Goal: Find specific page/section

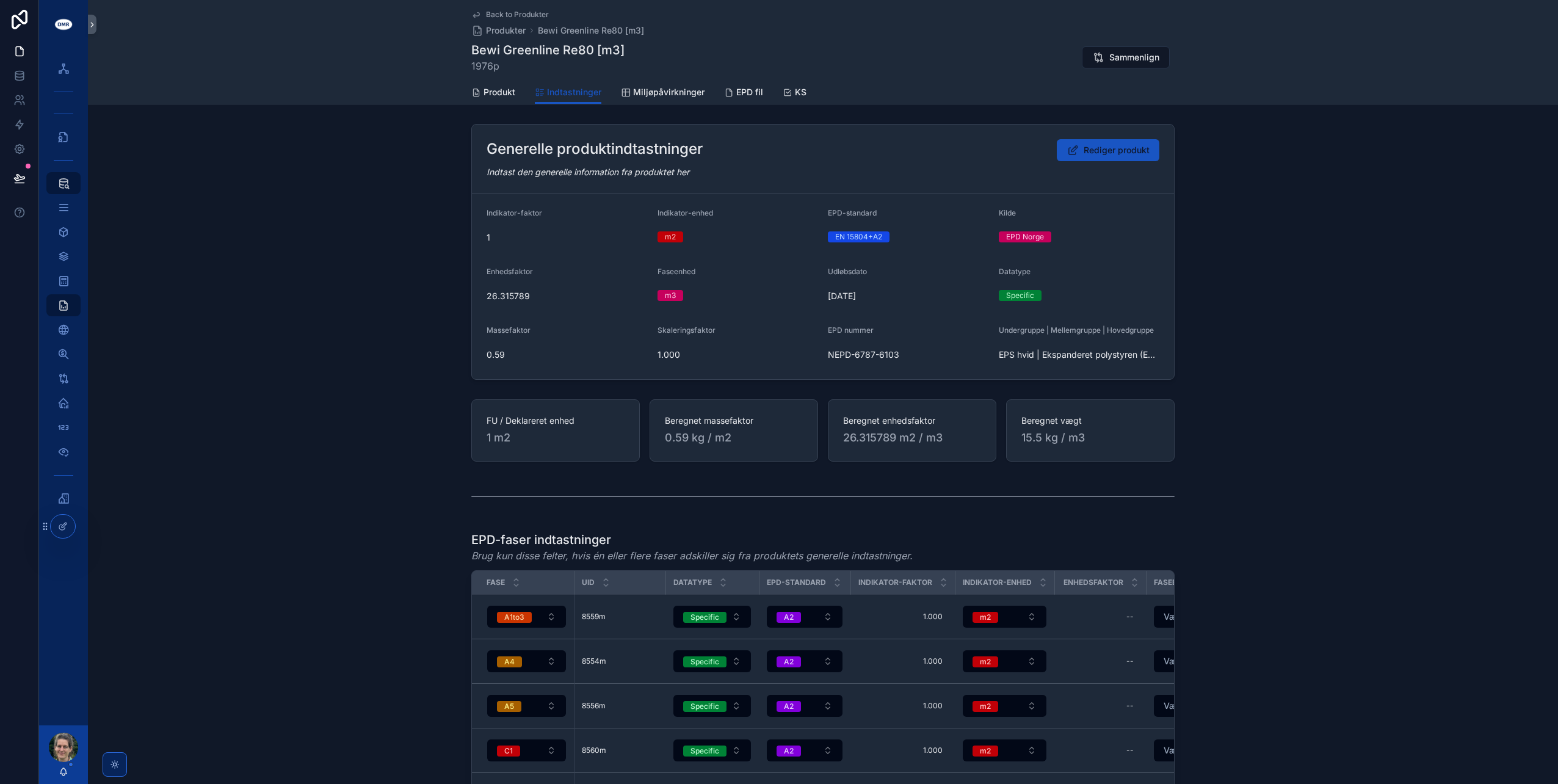
scroll to position [0, 321]
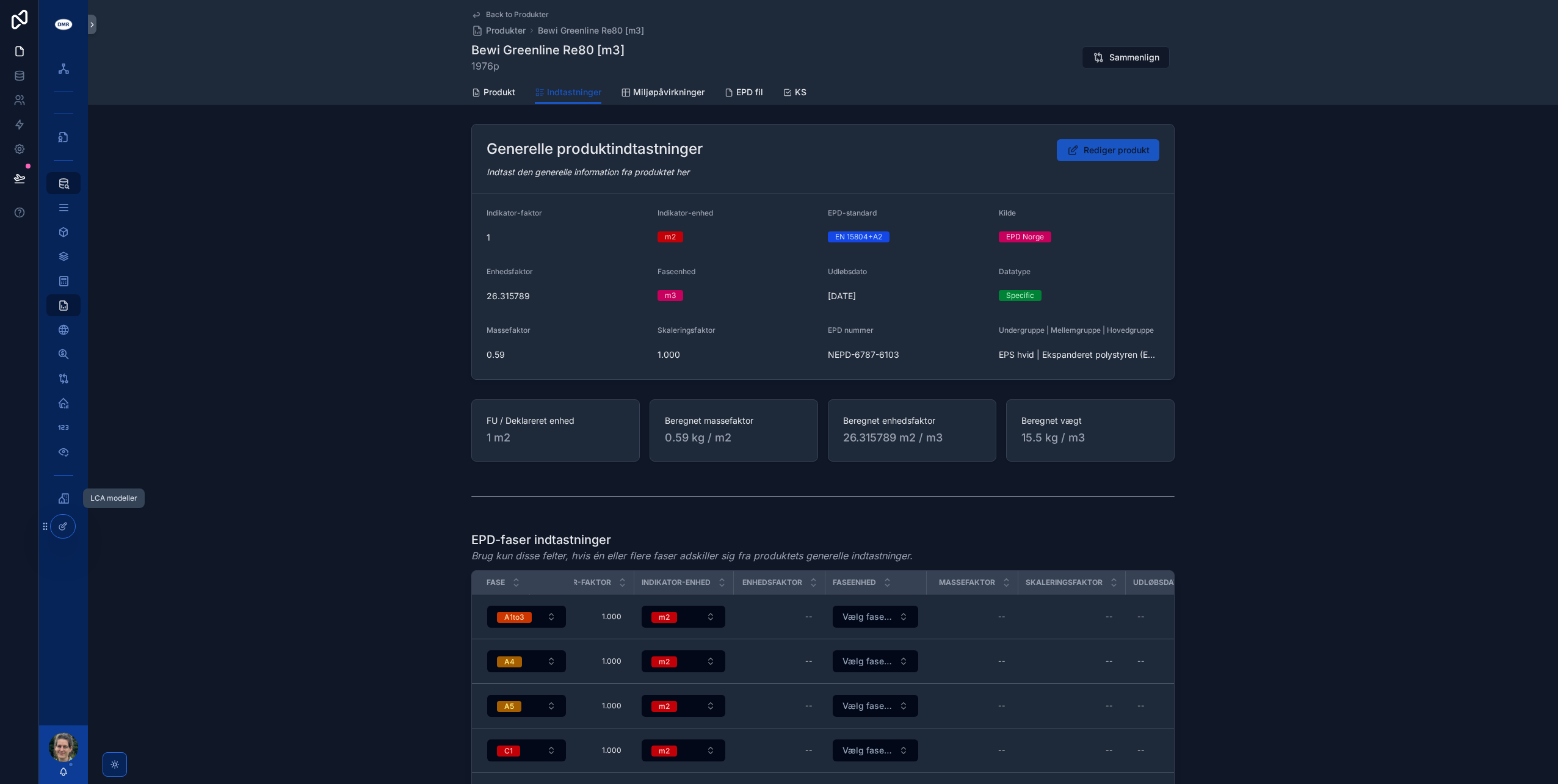
click at [59, 492] on icon "scrollable content" at bounding box center [63, 498] width 12 height 12
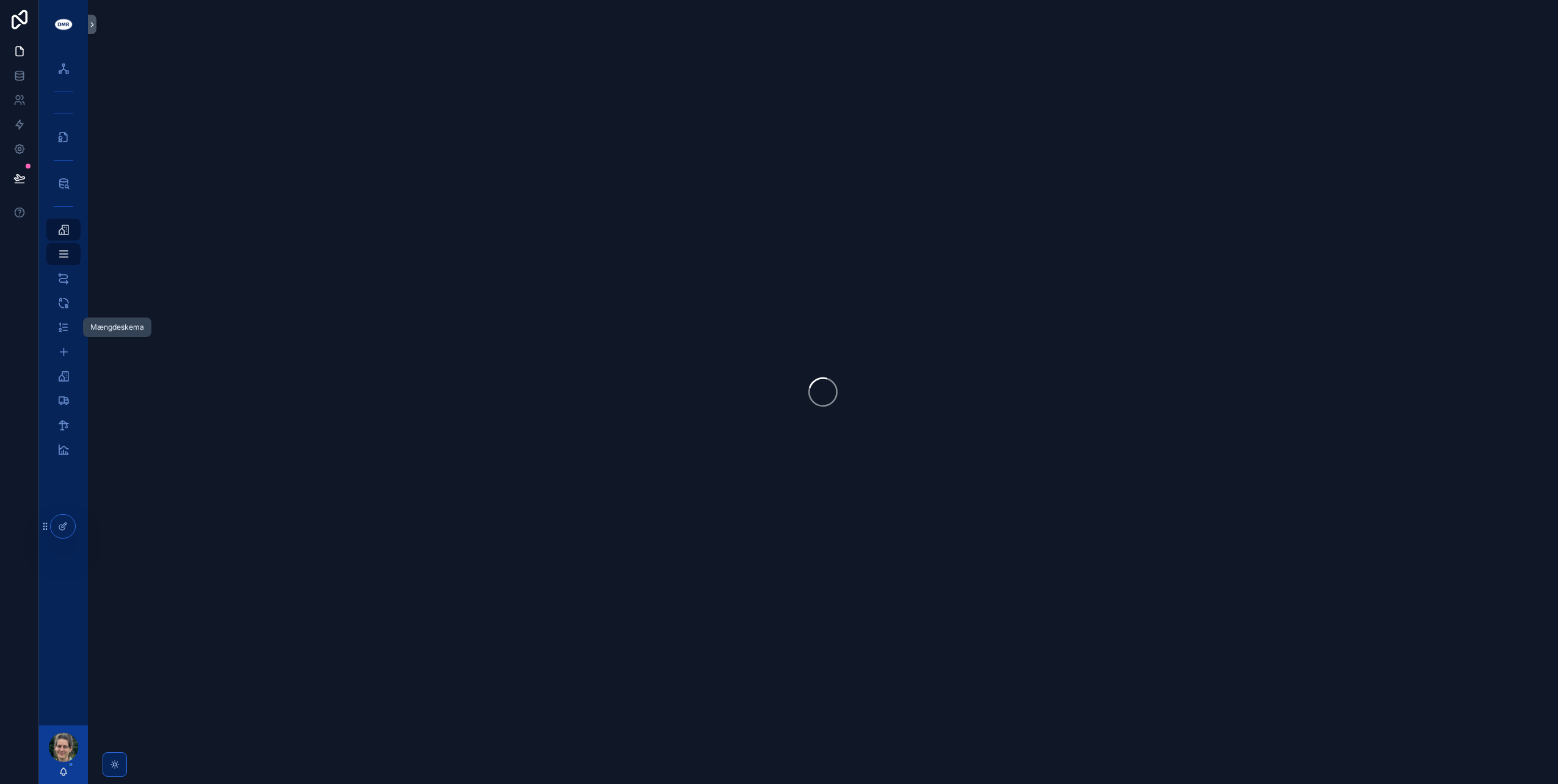
click at [67, 330] on icon "scrollable content" at bounding box center [63, 327] width 12 height 12
click at [62, 376] on icon "scrollable content" at bounding box center [63, 376] width 12 height 12
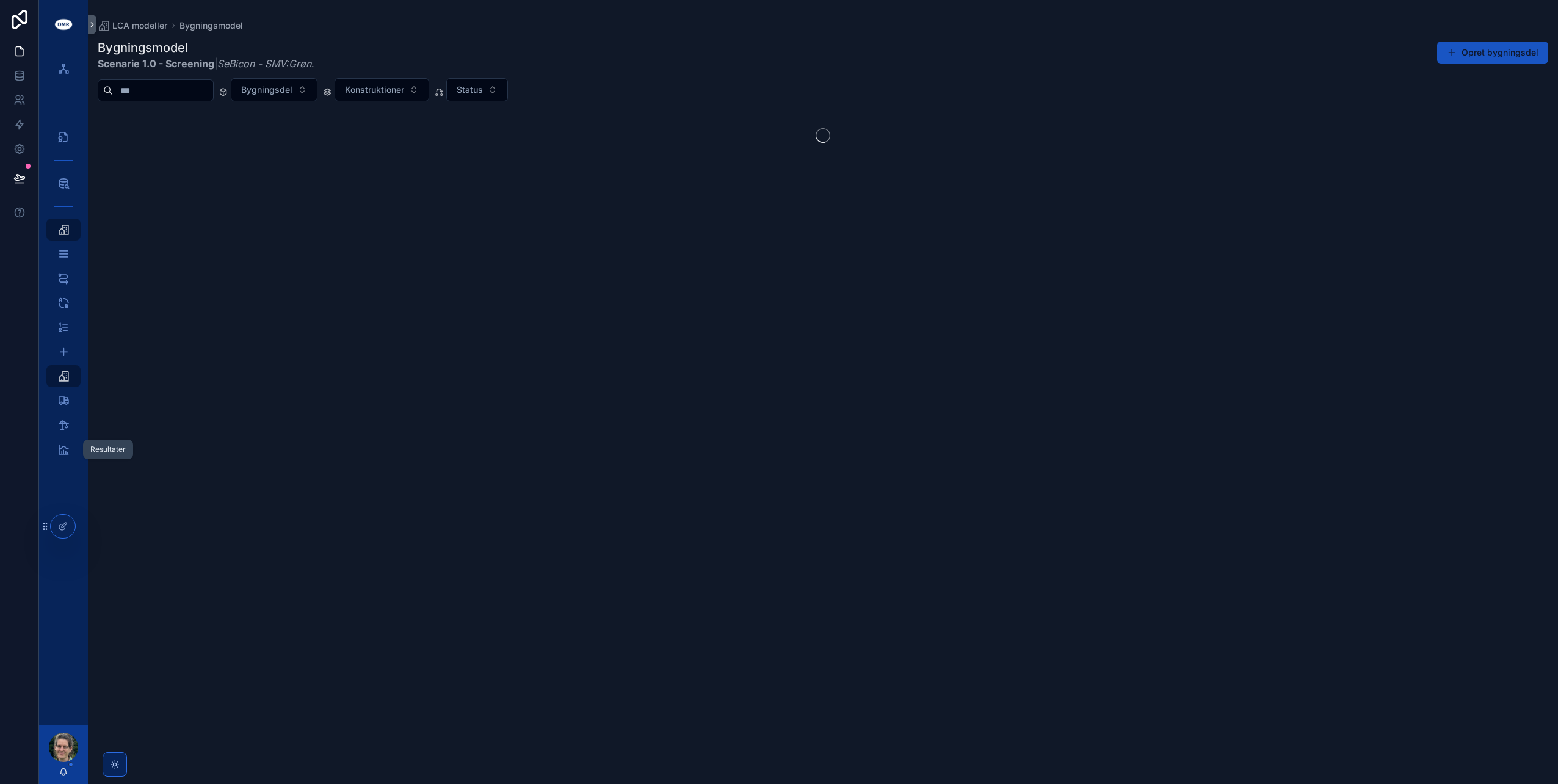
click at [63, 457] on div "Resultater" at bounding box center [63, 449] width 20 height 20
